Goal: Browse casually

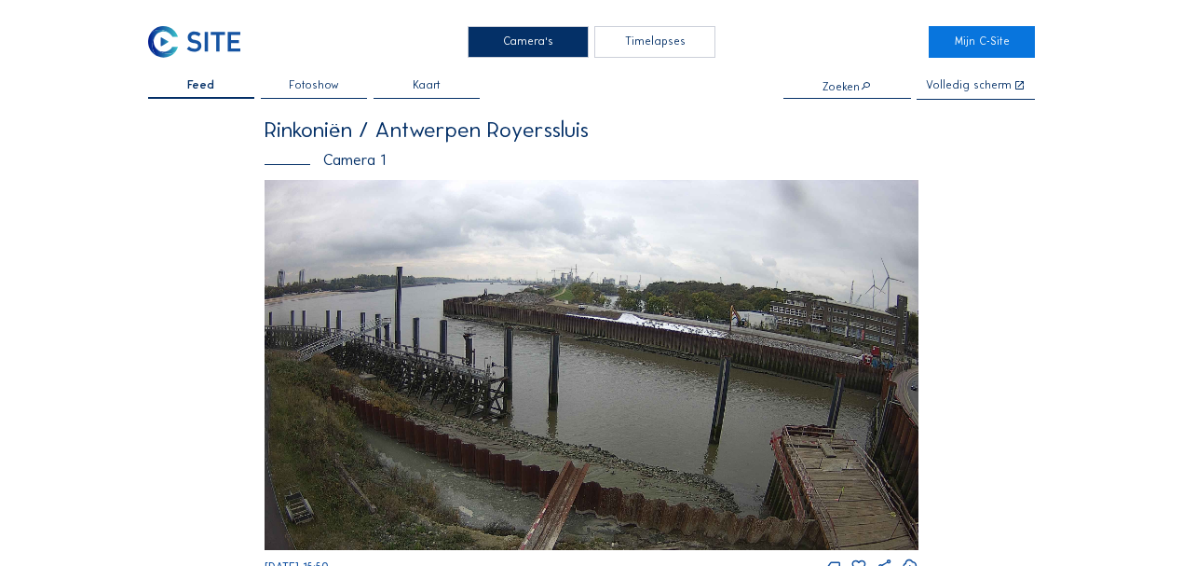
scroll to position [498, 0]
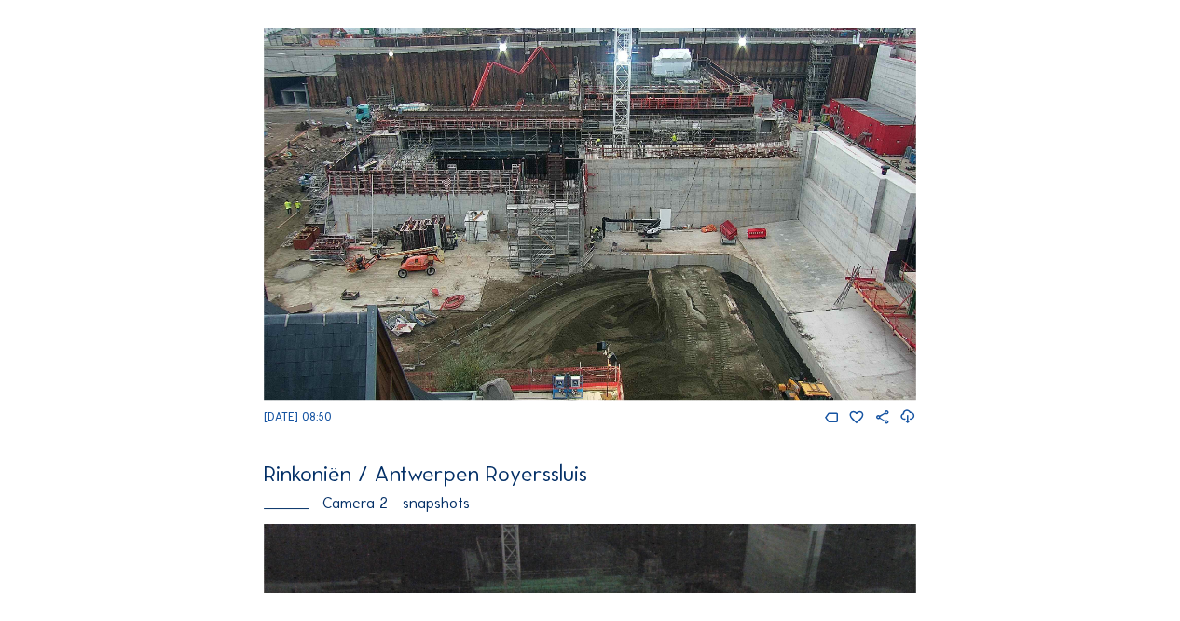
scroll to position [621, 0]
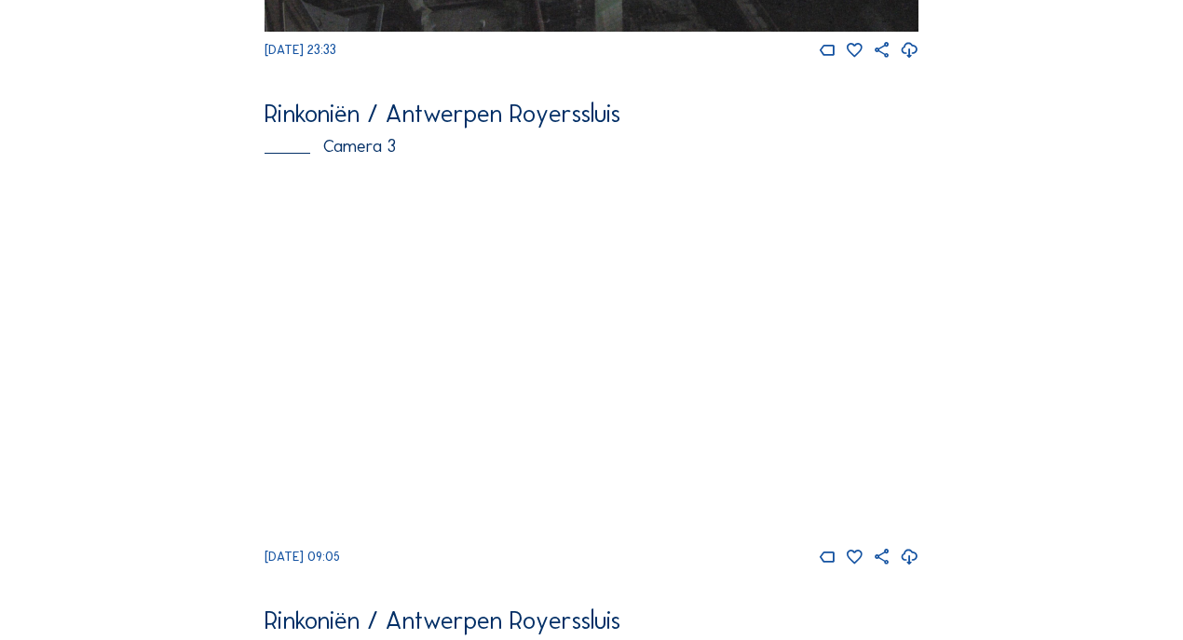
scroll to position [1739, 0]
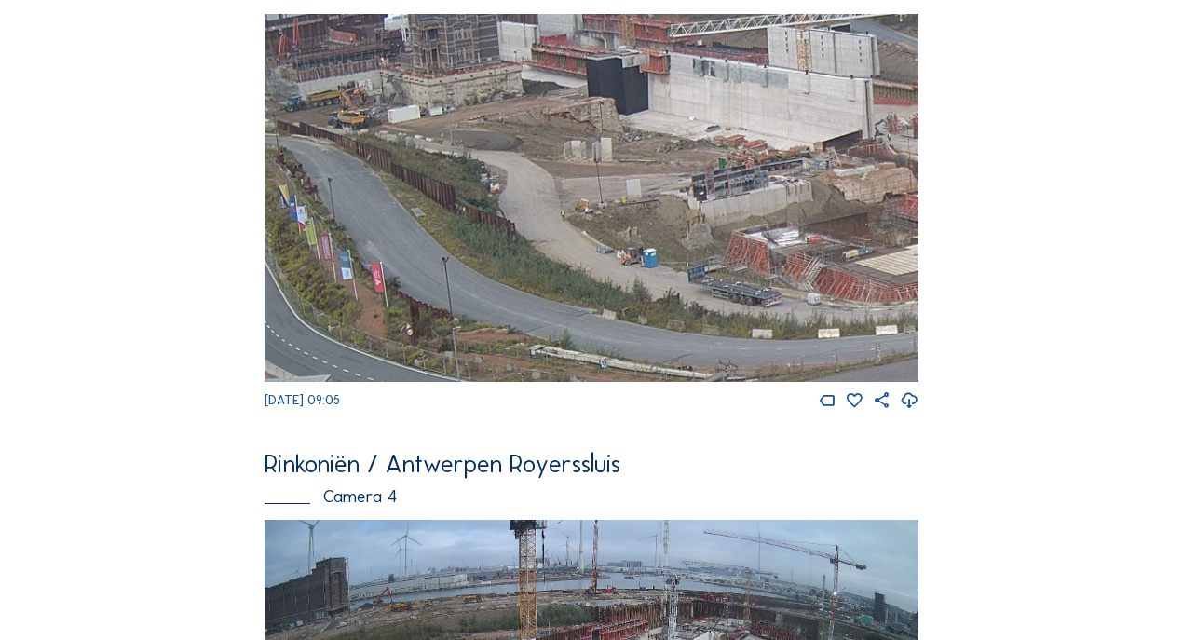
drag, startPoint x: 343, startPoint y: 106, endPoint x: 402, endPoint y: 108, distance: 58.7
click at [402, 108] on img at bounding box center [592, 198] width 654 height 368
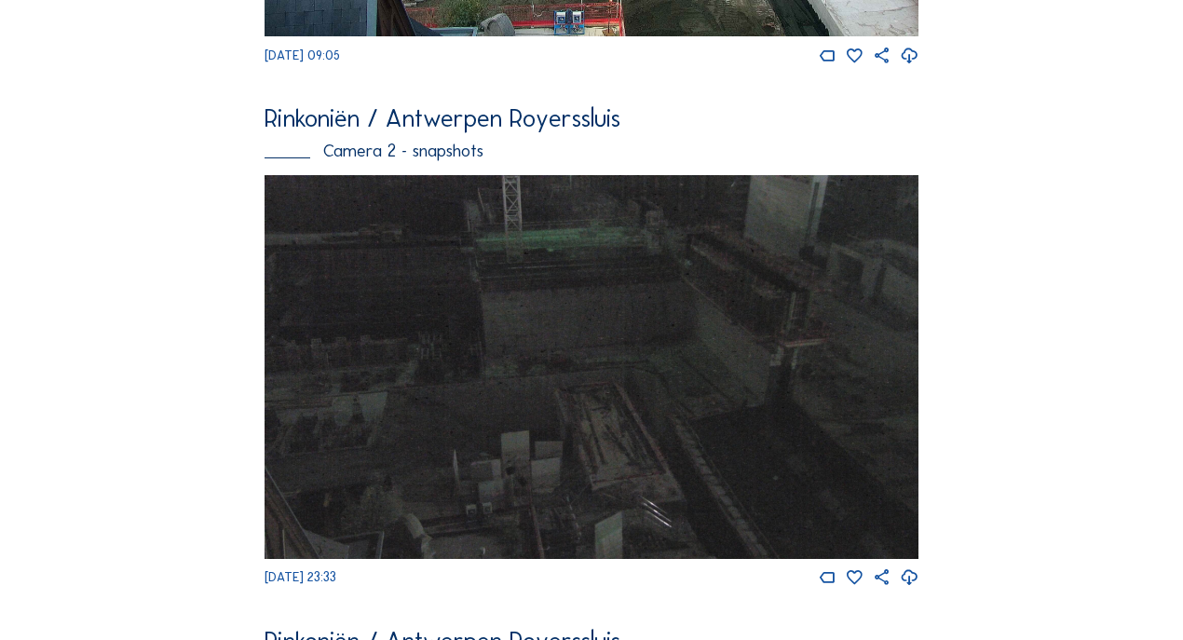
scroll to position [0, 0]
